Goal: Task Accomplishment & Management: Use online tool/utility

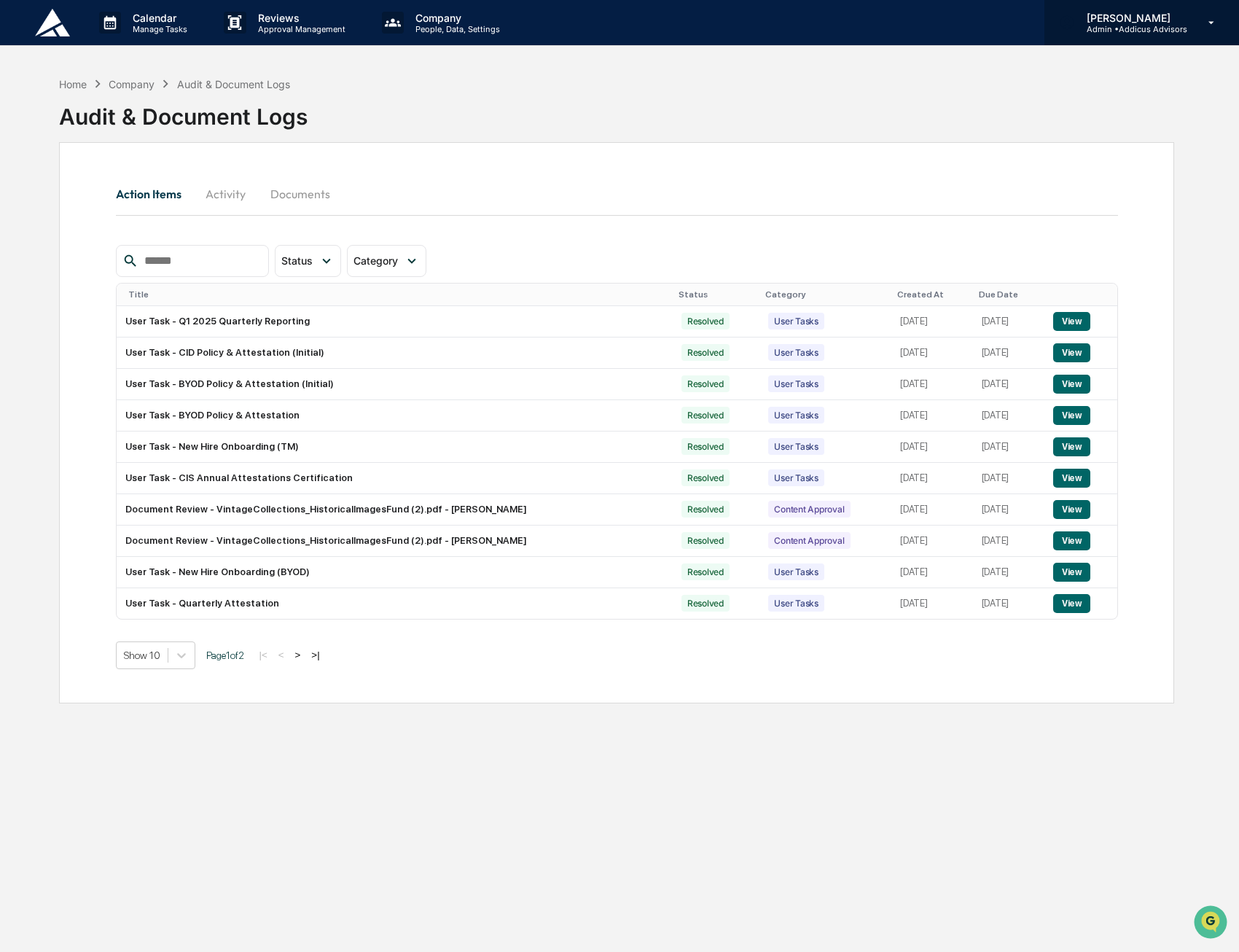
click at [1148, 22] on p "[PERSON_NAME]" at bounding box center [1131, 18] width 112 height 13
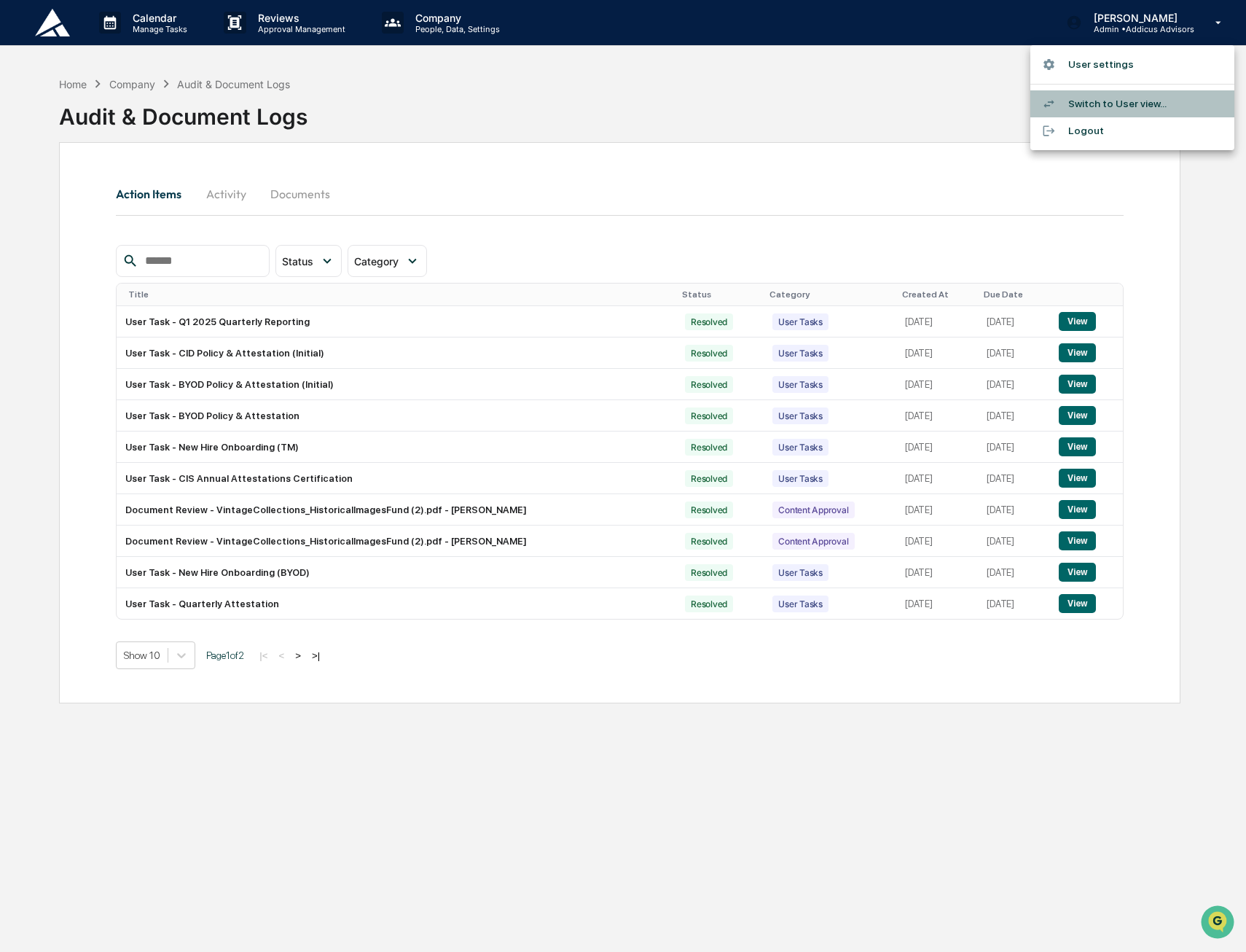
click at [1099, 101] on li "Switch to User view..." at bounding box center [1132, 104] width 204 height 27
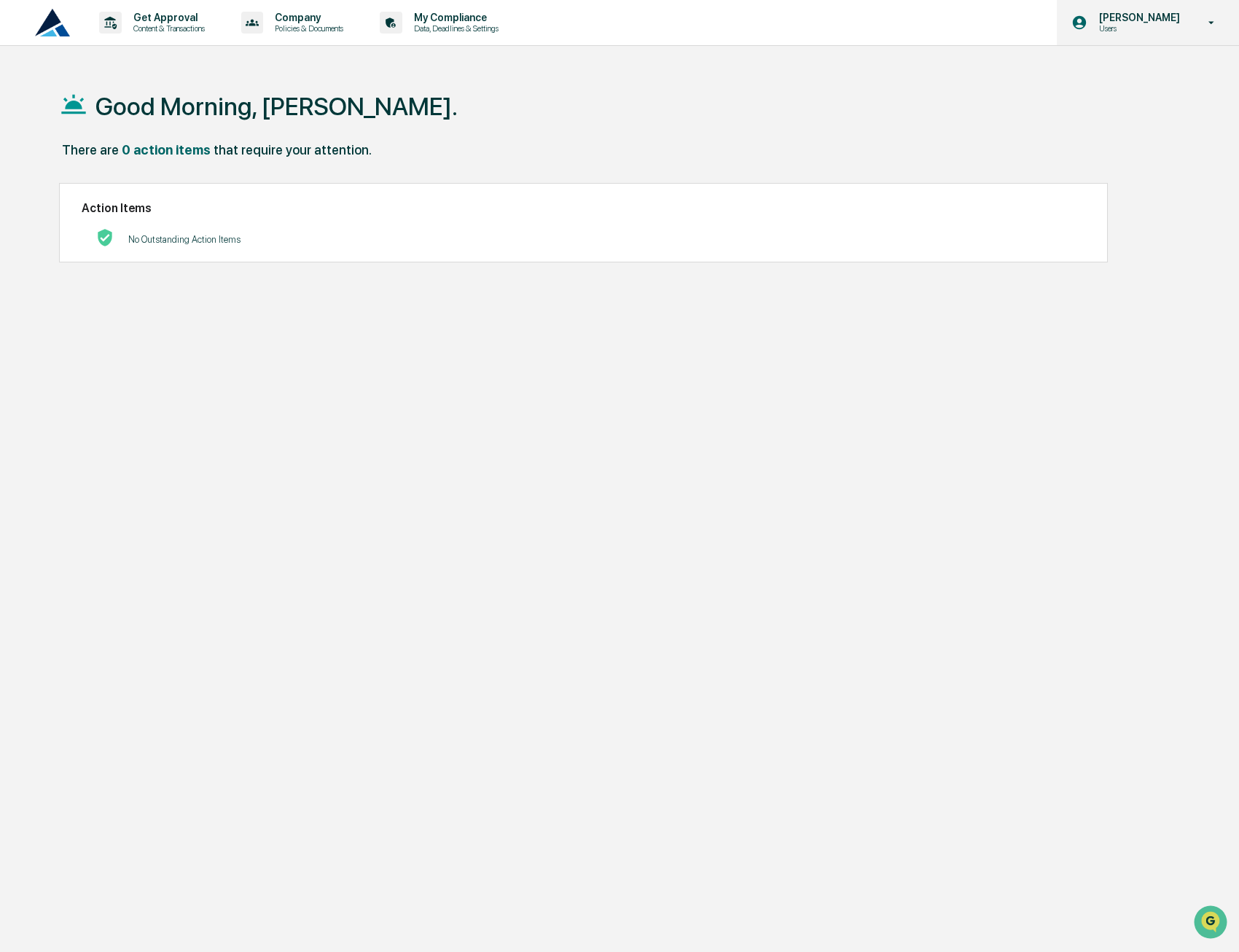
click at [1129, 27] on p "Users" at bounding box center [1137, 28] width 100 height 10
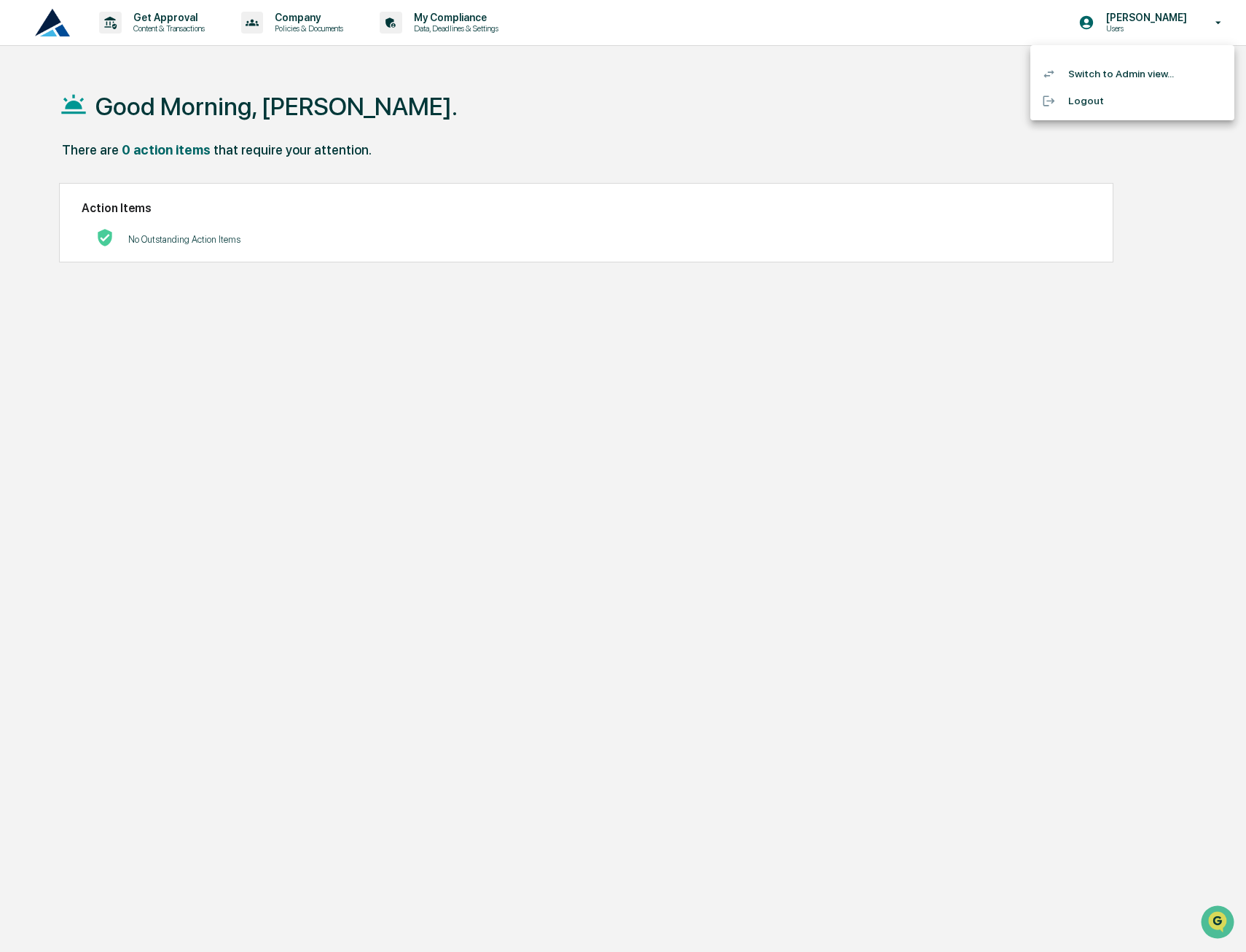
drag, startPoint x: 863, startPoint y: 115, endPoint x: 738, endPoint y: 96, distance: 126.4
click at [859, 115] on div at bounding box center [623, 476] width 1246 height 952
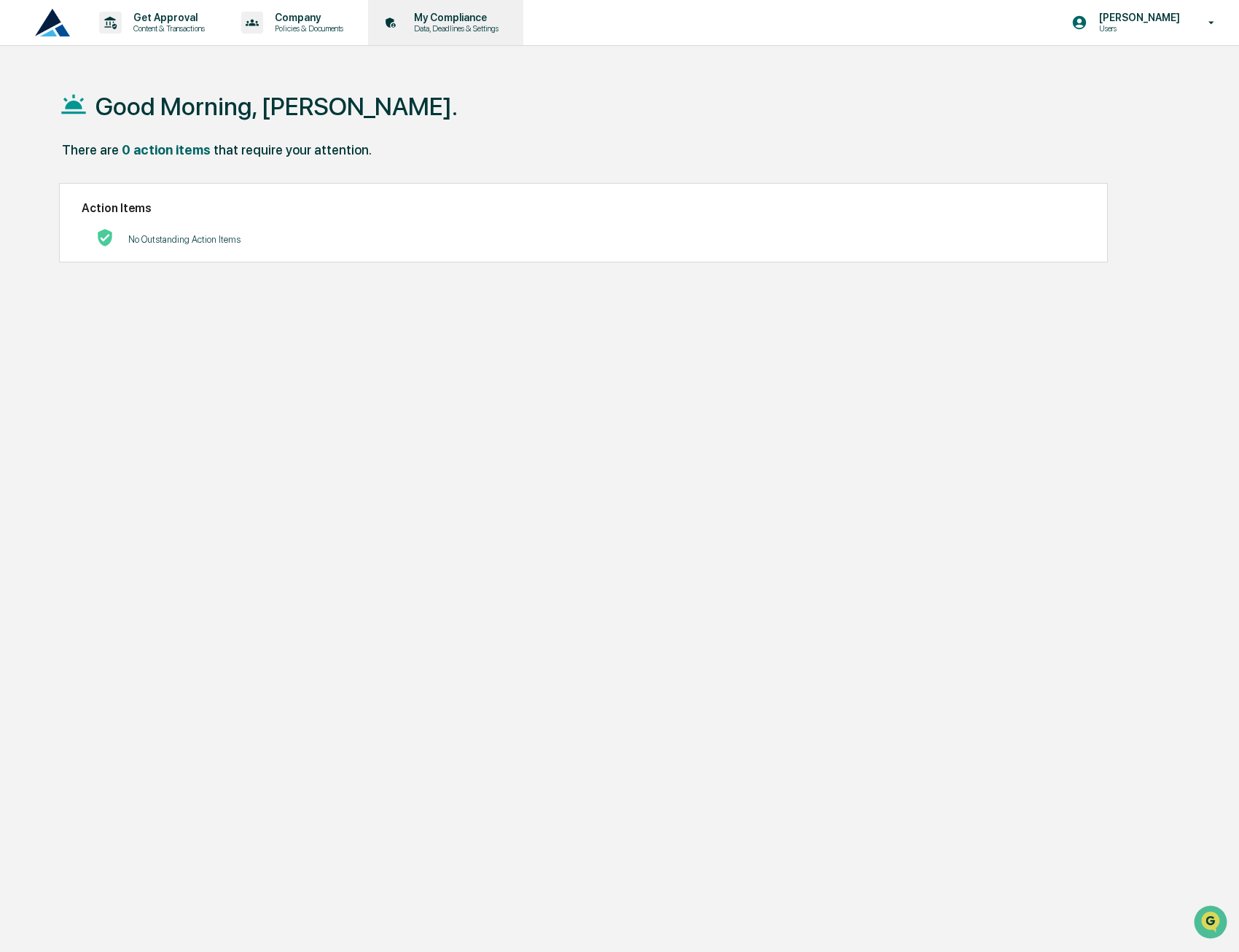
click at [470, 28] on p "Data, Deadlines & Settings" at bounding box center [454, 28] width 103 height 10
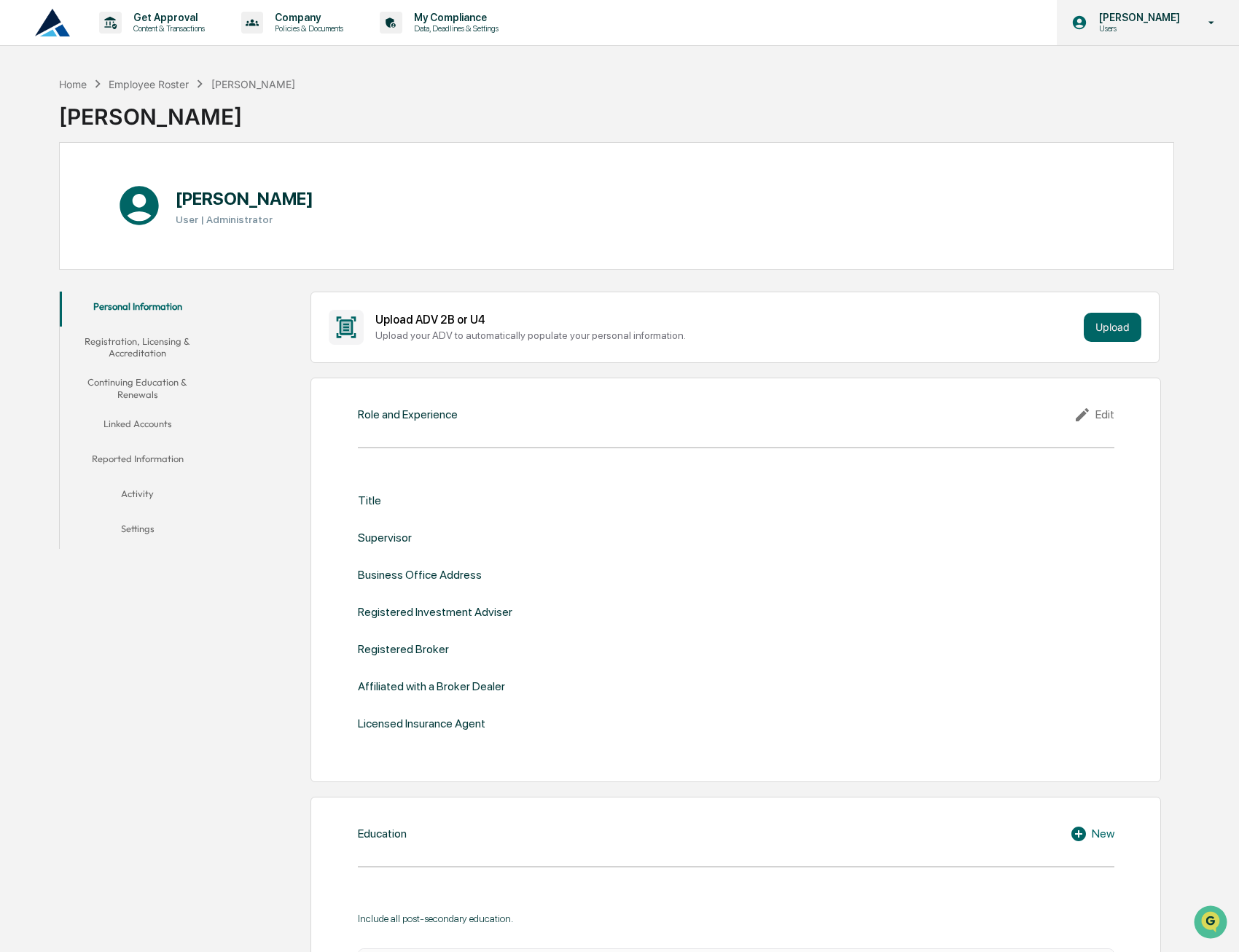
click at [1155, 24] on p "Users" at bounding box center [1137, 28] width 100 height 10
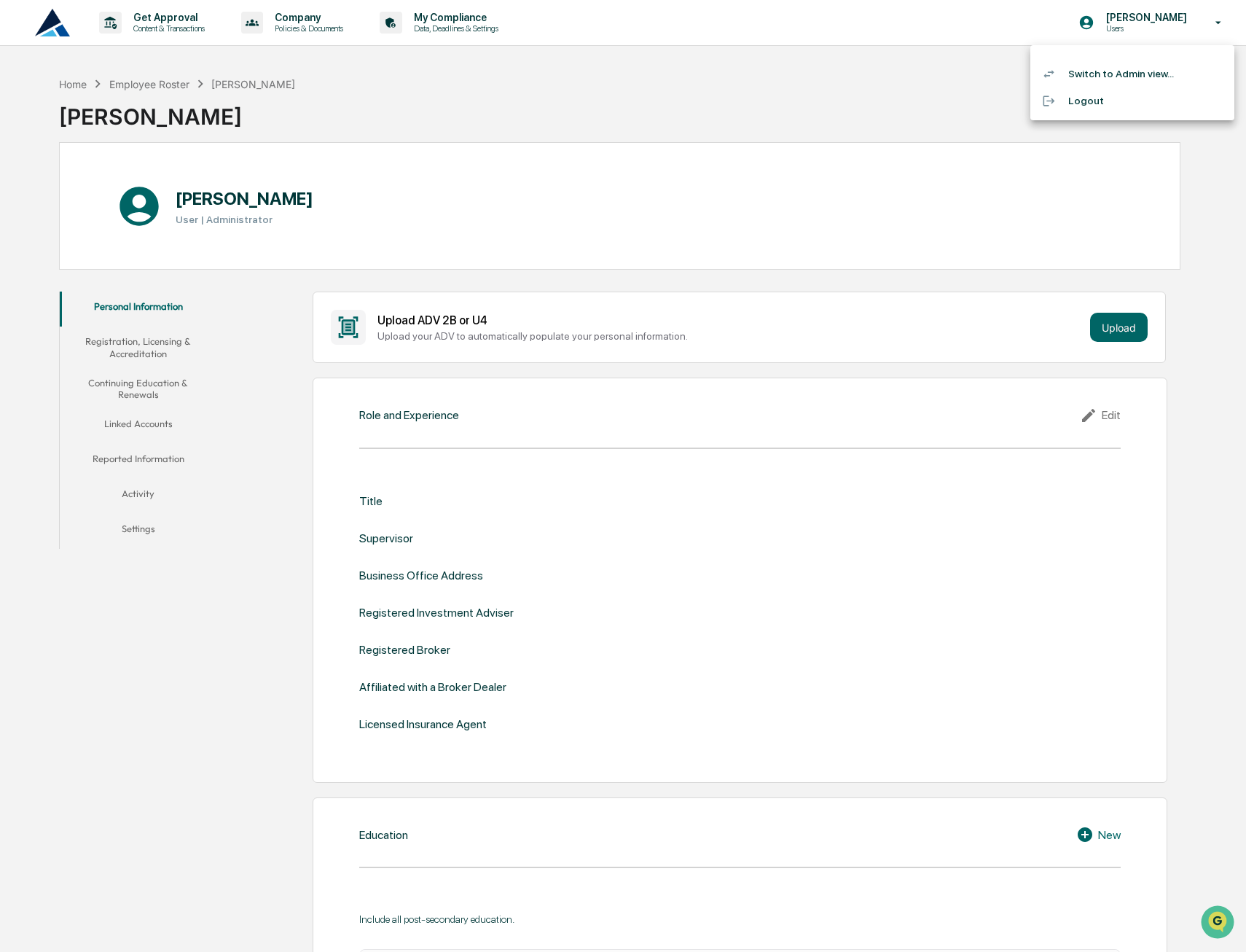
click at [1133, 72] on li "Switch to Admin view..." at bounding box center [1132, 74] width 204 height 27
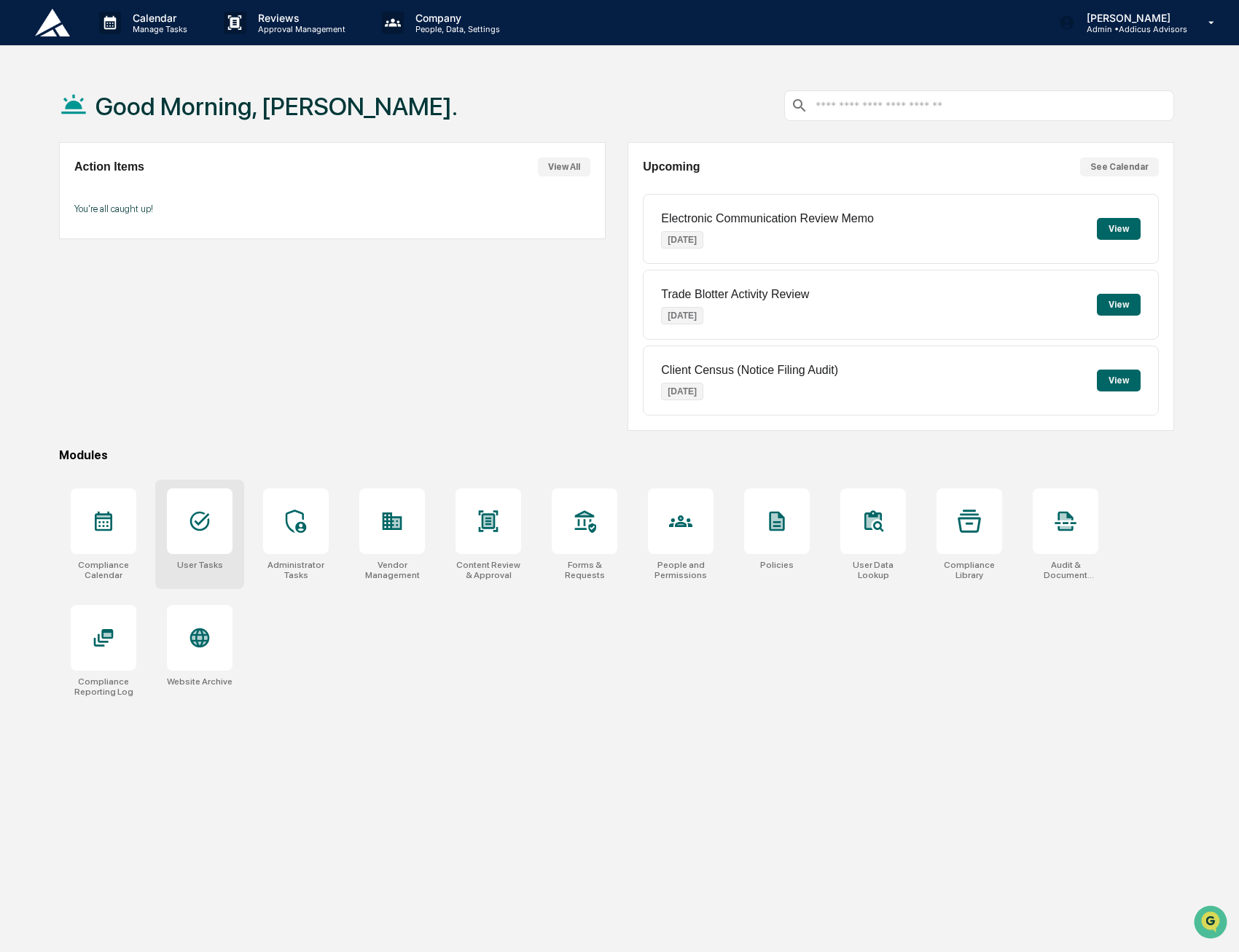
click at [198, 553] on div at bounding box center [200, 521] width 66 height 66
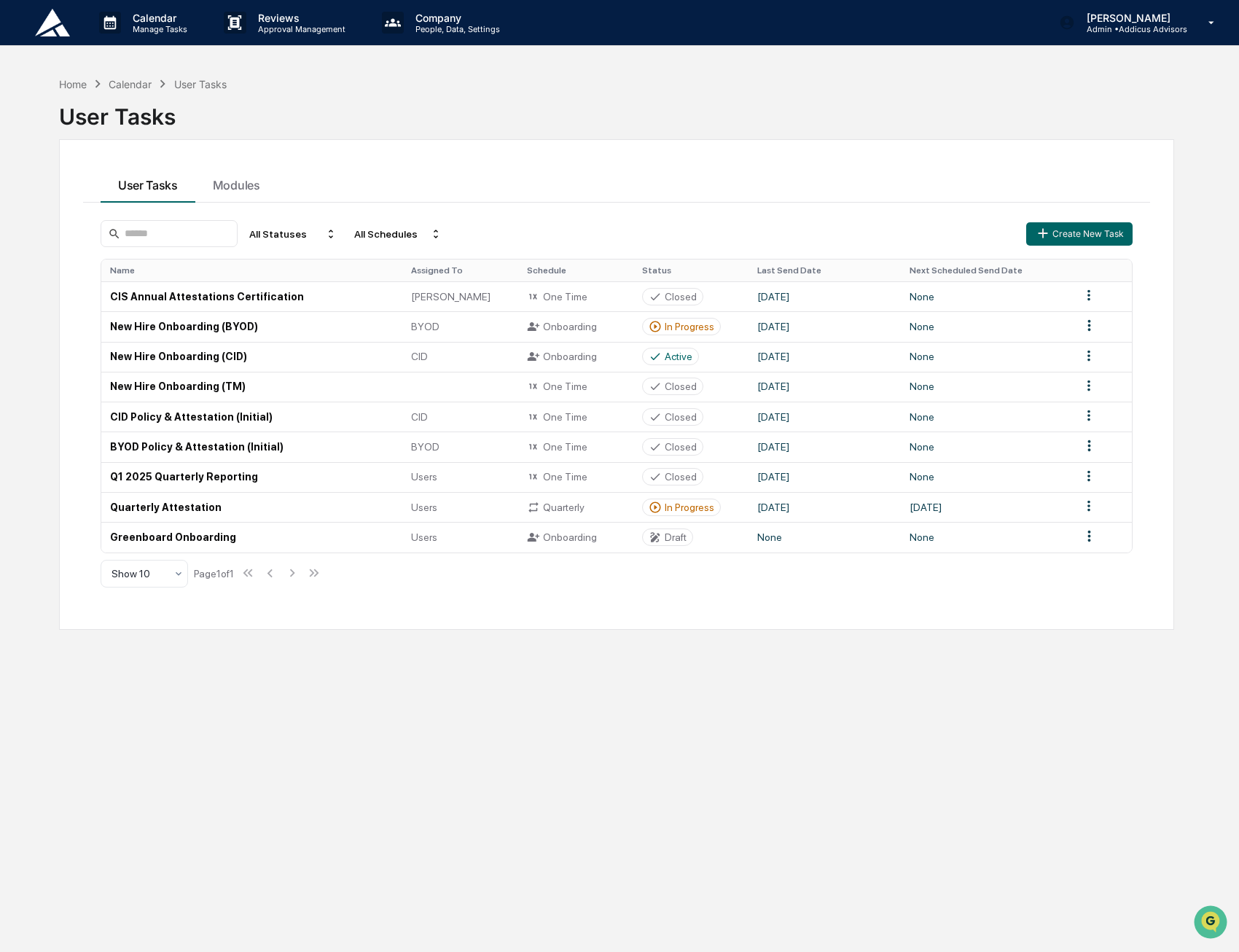
click at [496, 629] on div "User Tasks Modules All Statuses All Schedules Create New Task Name Assigned To …" at bounding box center [616, 384] width 1115 height 491
